Goal: Ask a question

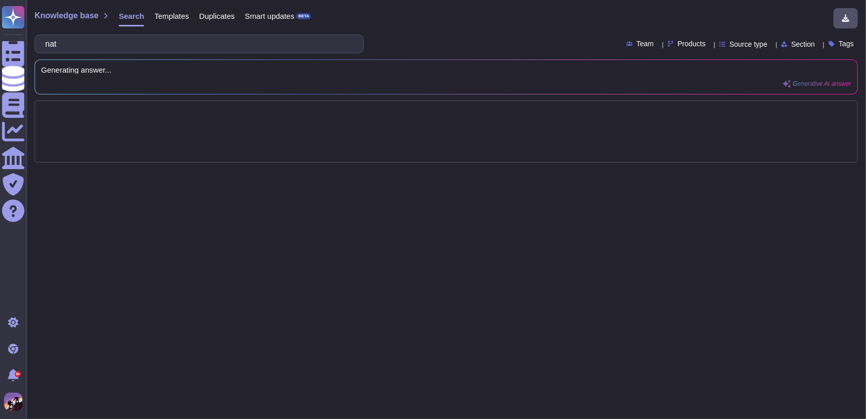
type input "na"
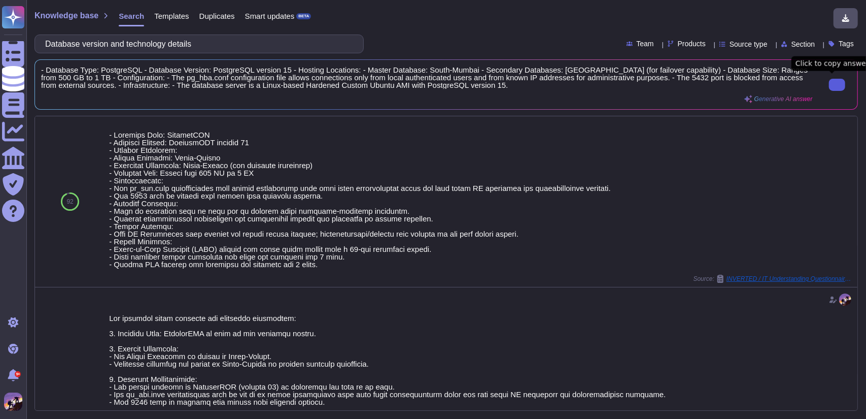
click at [837, 85] on button at bounding box center [837, 85] width 16 height 12
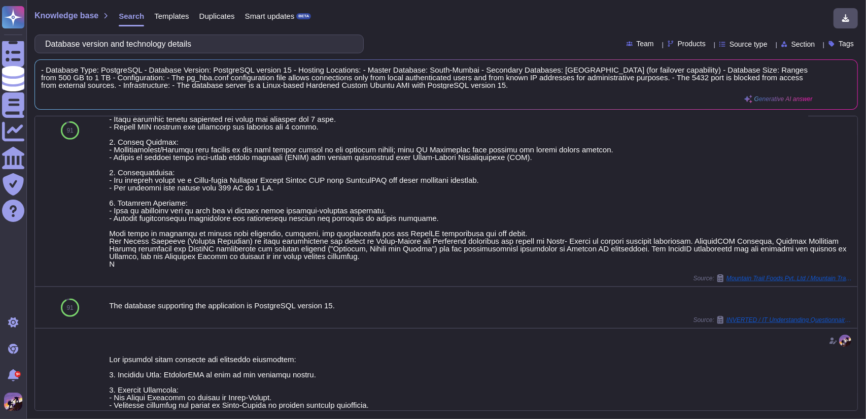
scroll to position [635, 0]
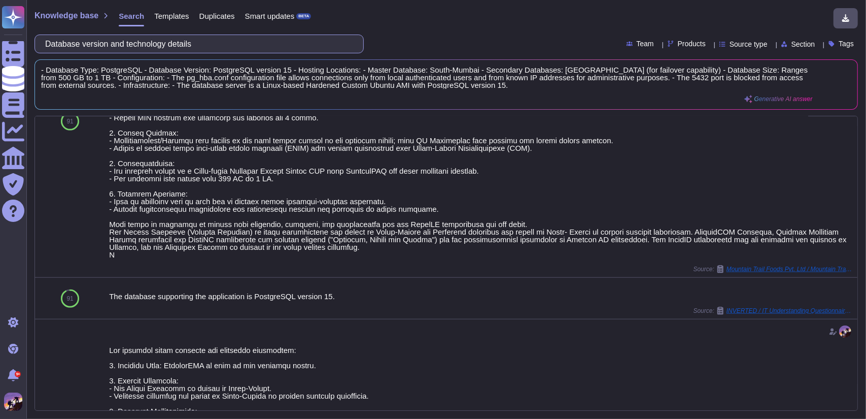
click at [258, 44] on input "Database version and technology details" at bounding box center [196, 44] width 313 height 18
click at [213, 49] on input "Database version and technology details" at bounding box center [196, 44] width 313 height 18
click at [137, 43] on input "Database version and technology details" at bounding box center [196, 44] width 313 height 18
drag, startPoint x: 135, startPoint y: 43, endPoint x: 225, endPoint y: 44, distance: 90.3
click at [225, 44] on input "Database version and technology details" at bounding box center [196, 44] width 313 height 18
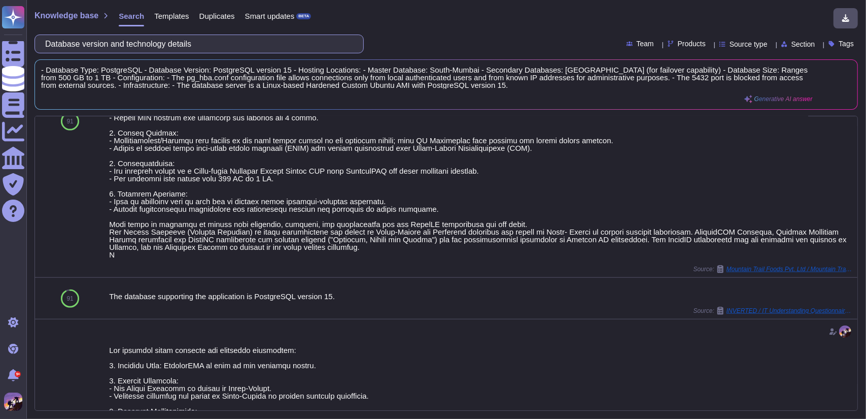
click at [246, 47] on input "Database version and technology details" at bounding box center [196, 44] width 313 height 18
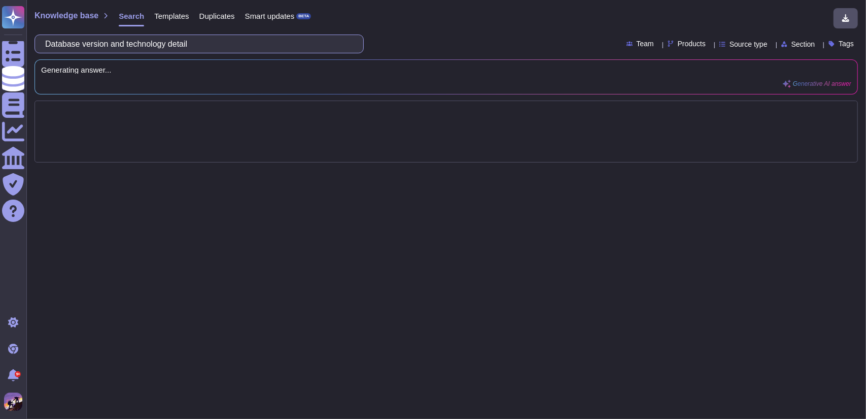
scroll to position [0, 0]
type input "D"
type input "Na"
